Goal: Task Accomplishment & Management: Manage account settings

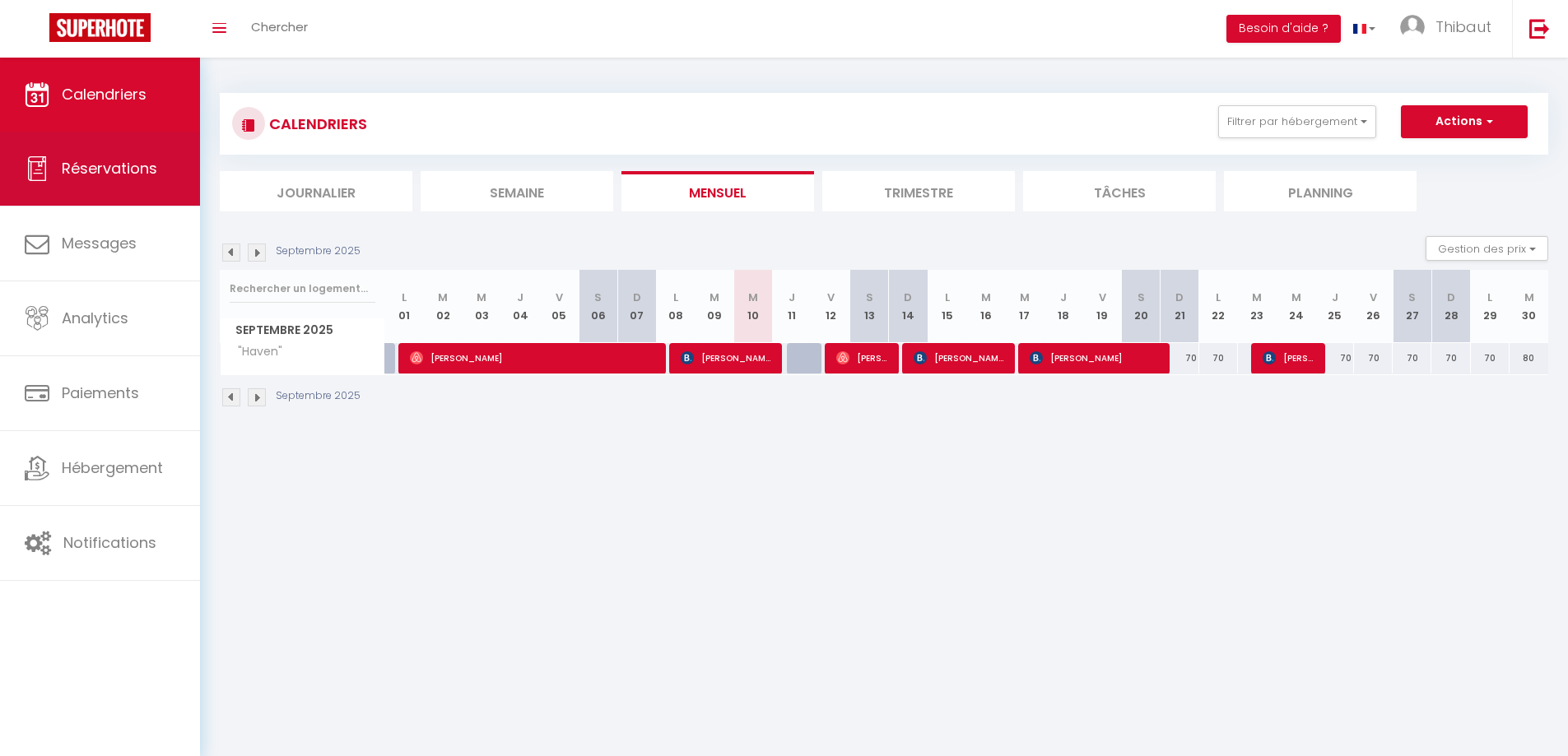
click at [97, 169] on span "Réservations" at bounding box center [109, 168] width 96 height 21
select select "not_cancelled"
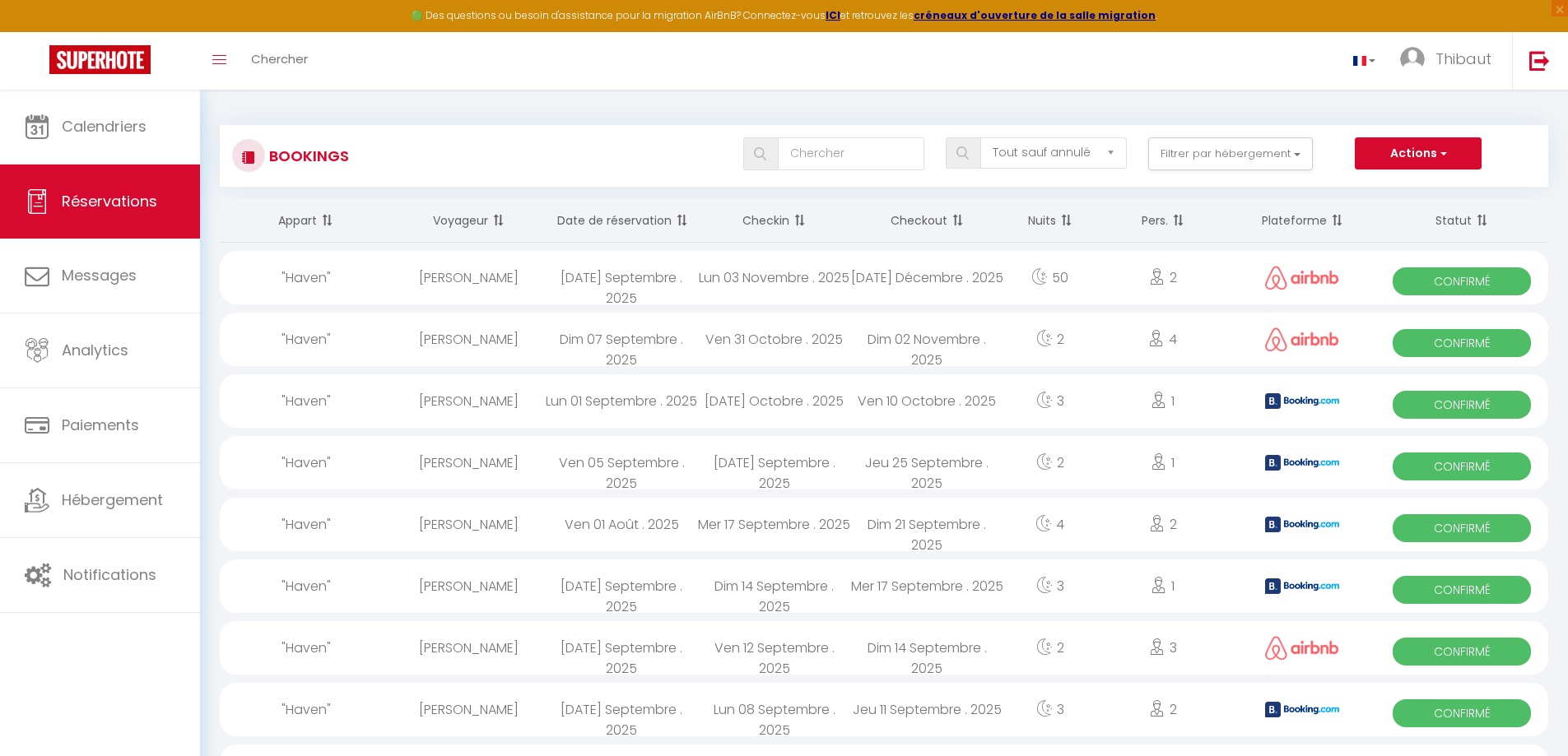
click at [953, 284] on div "[DATE] Décembre . 2025" at bounding box center [927, 278] width 153 height 54
select select "OK"
select select "0"
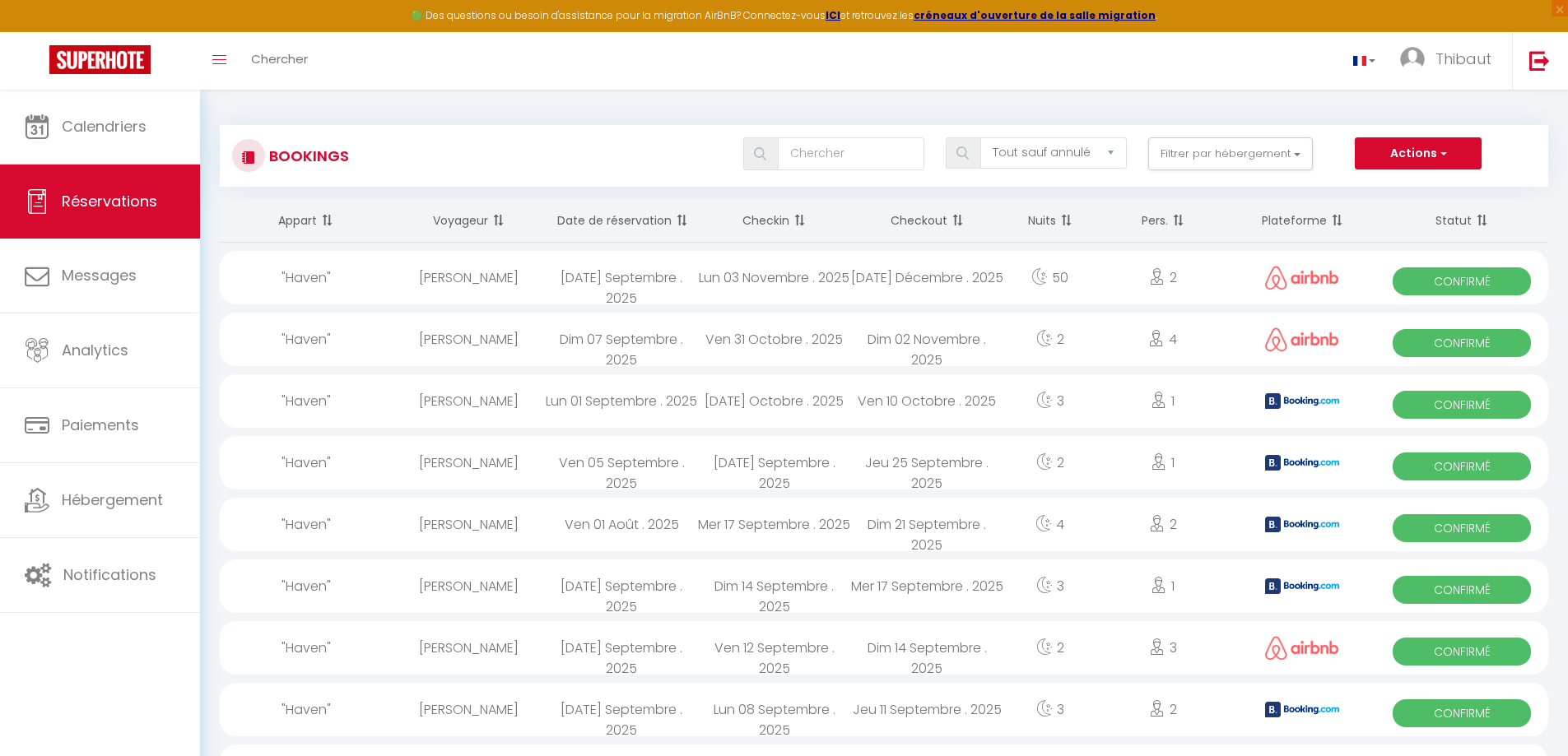
select select "1"
select select
select select "41530"
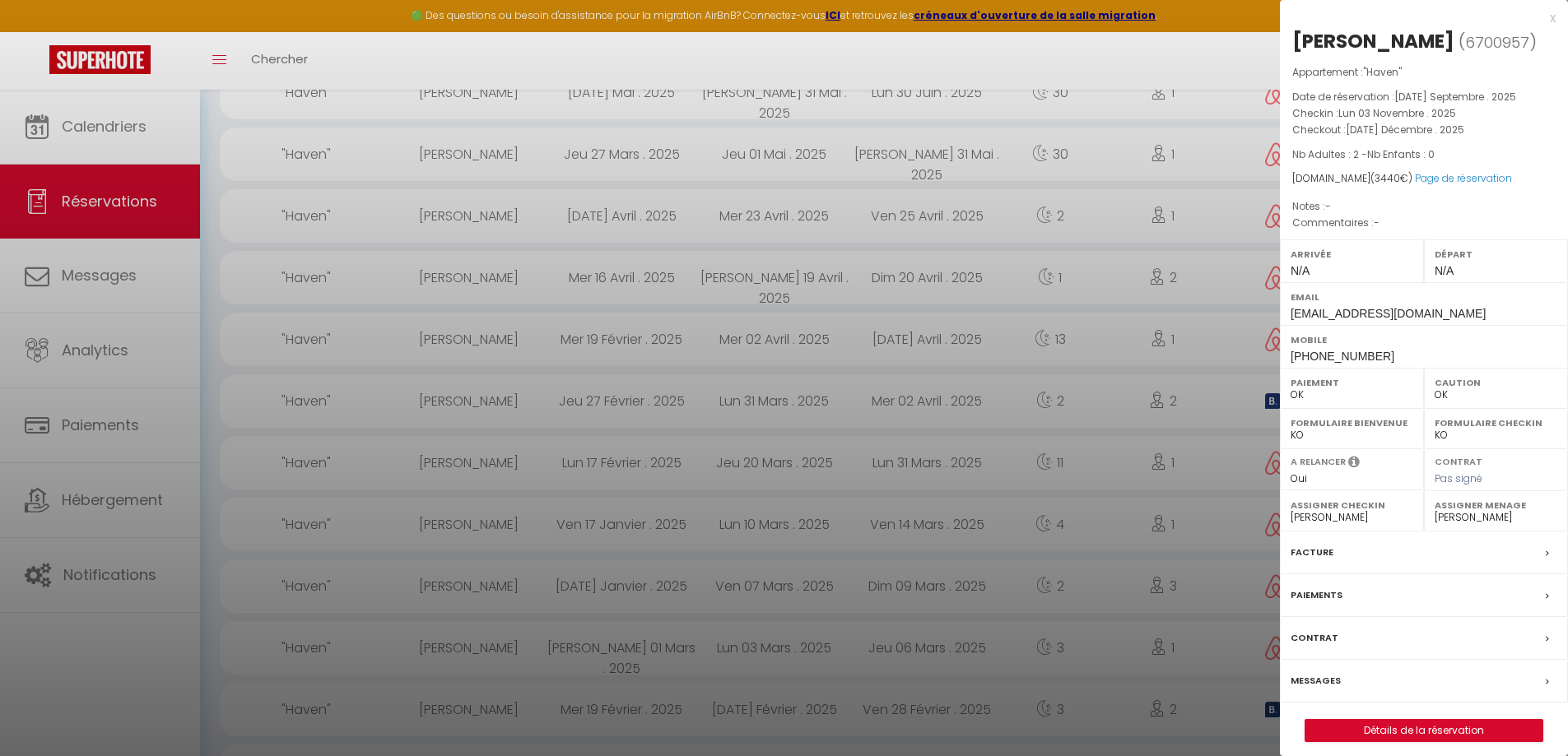
click at [1552, 16] on div "x" at bounding box center [1418, 17] width 276 height 20
